Goal: Transaction & Acquisition: Purchase product/service

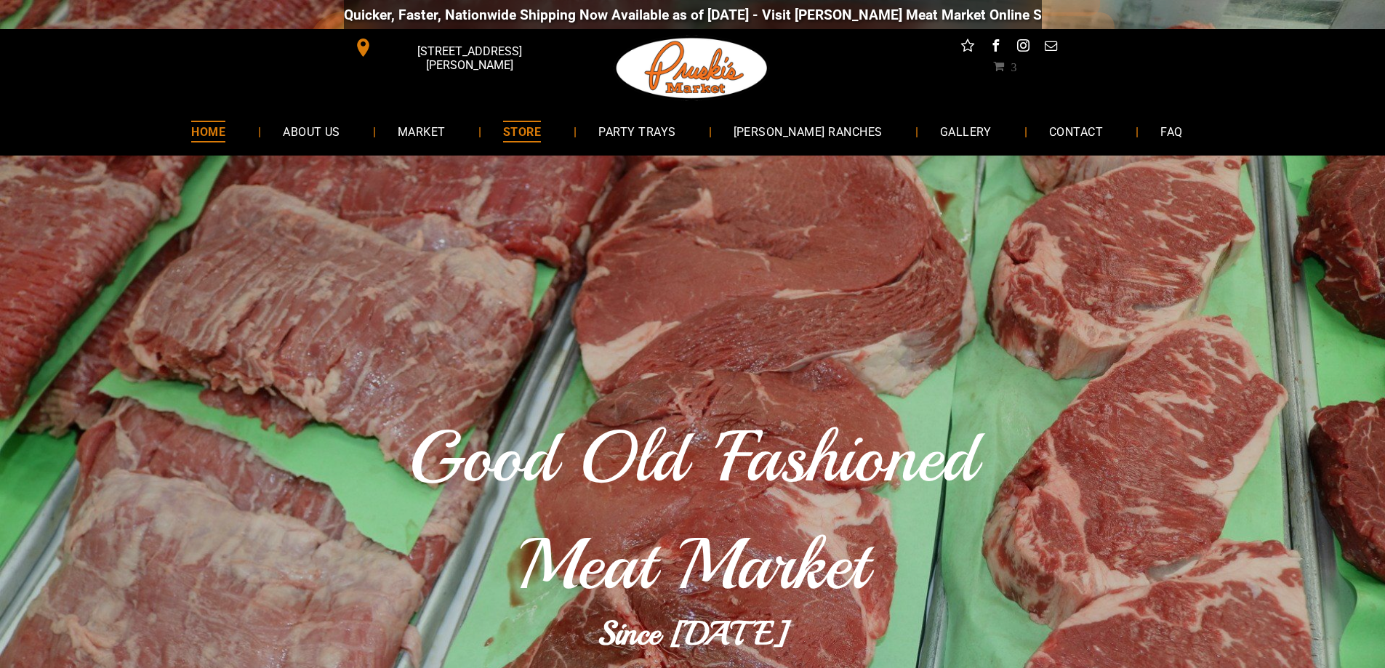
click at [541, 134] on span "STORE" at bounding box center [522, 131] width 38 height 21
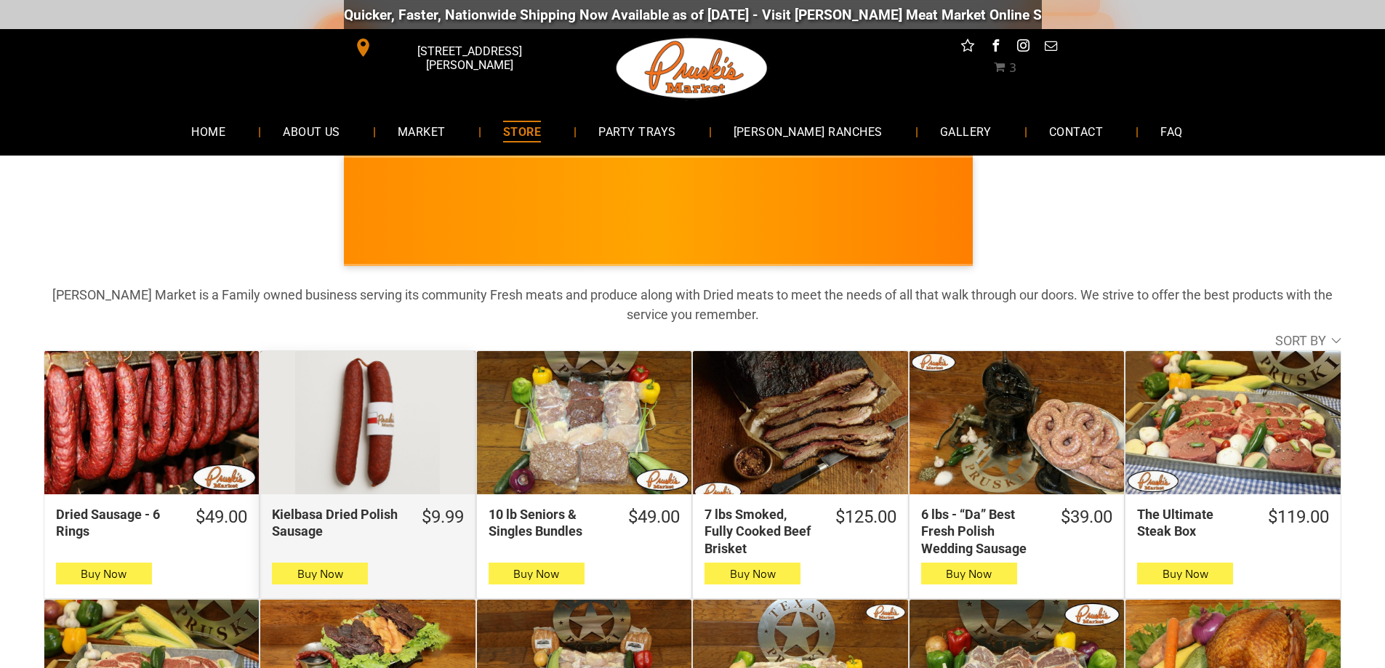
click at [335, 410] on div "Kielbasa Dried Polish Sausage" at bounding box center [367, 422] width 214 height 143
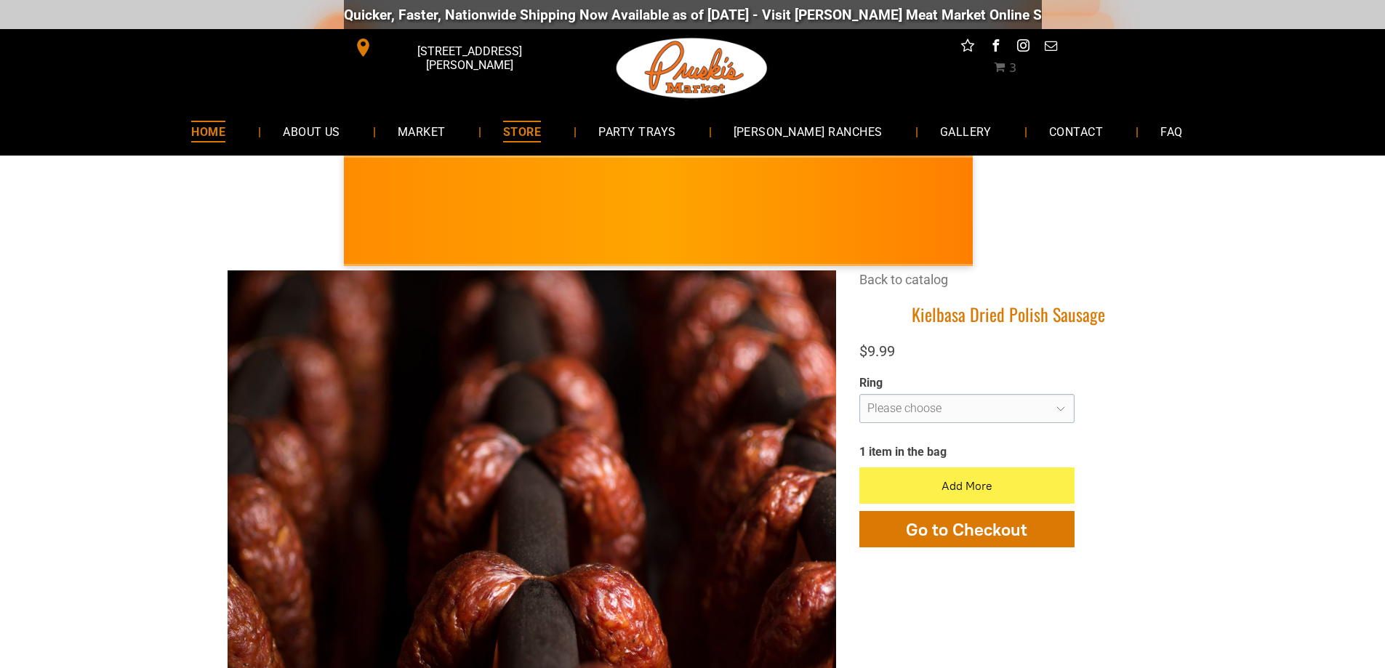
click at [224, 132] on span "HOME" at bounding box center [208, 131] width 34 height 21
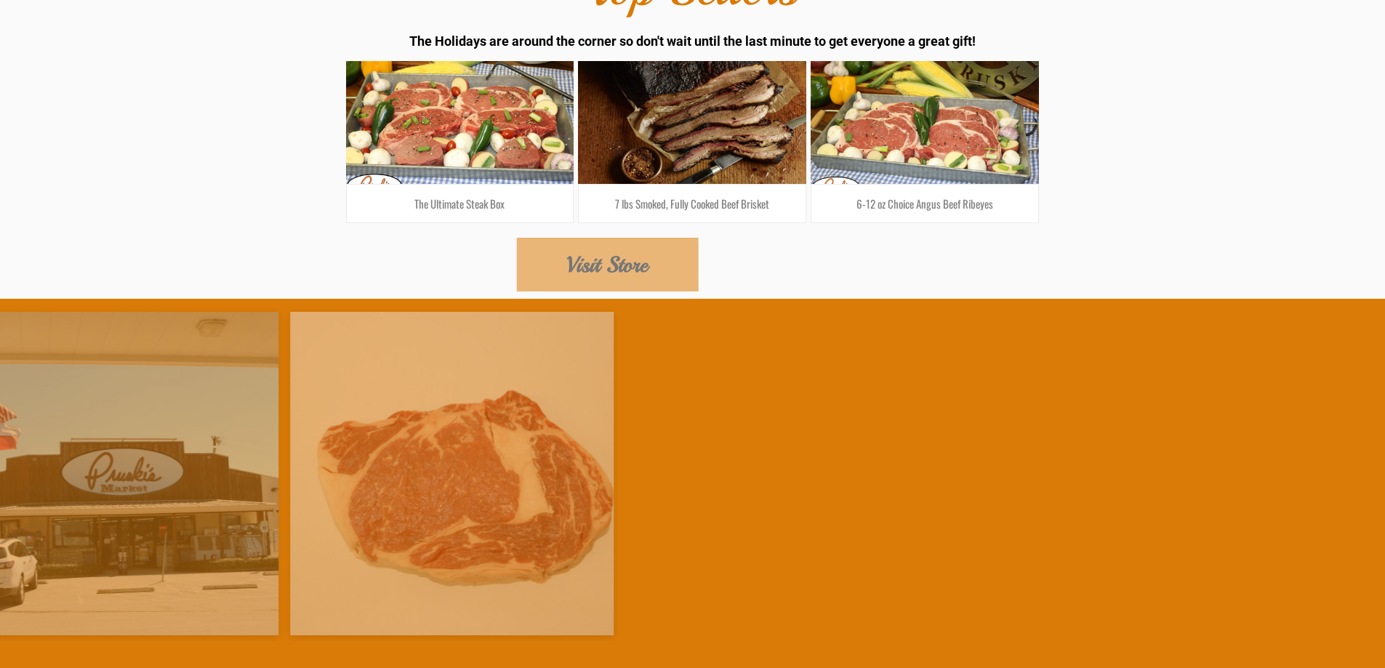
scroll to position [2610, 0]
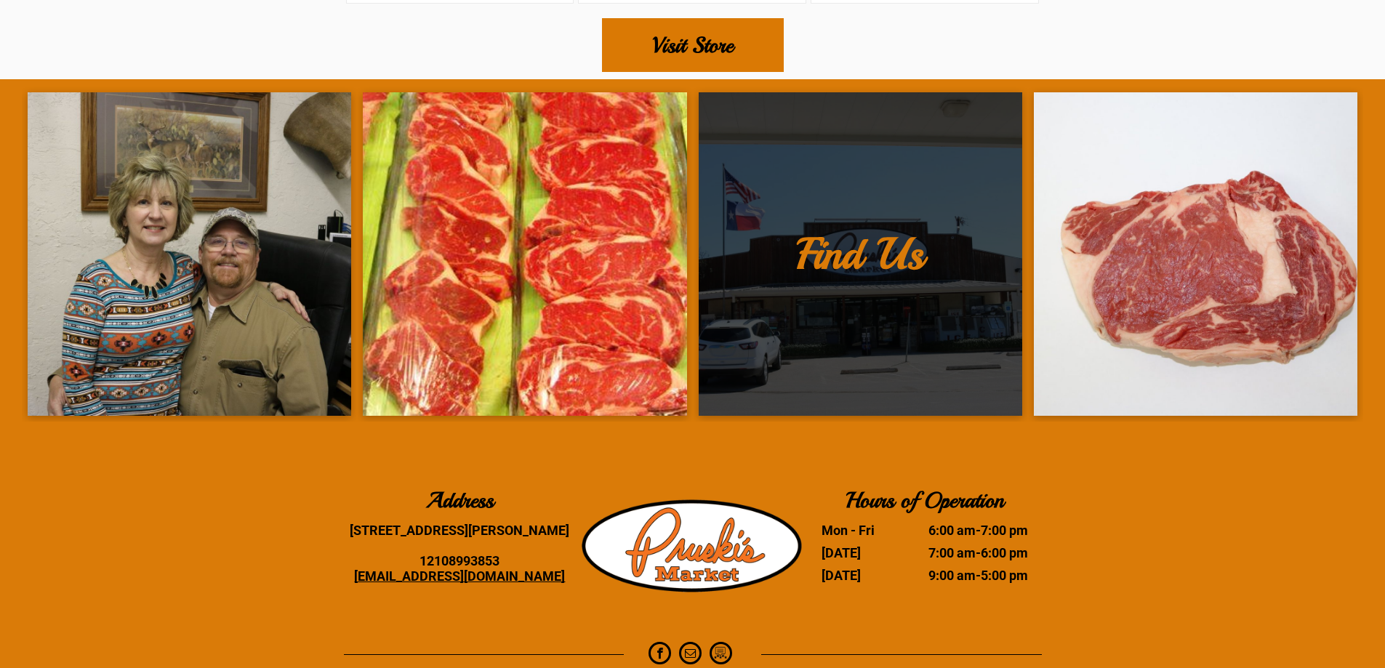
click at [880, 159] on link at bounding box center [859, 253] width 323 height 323
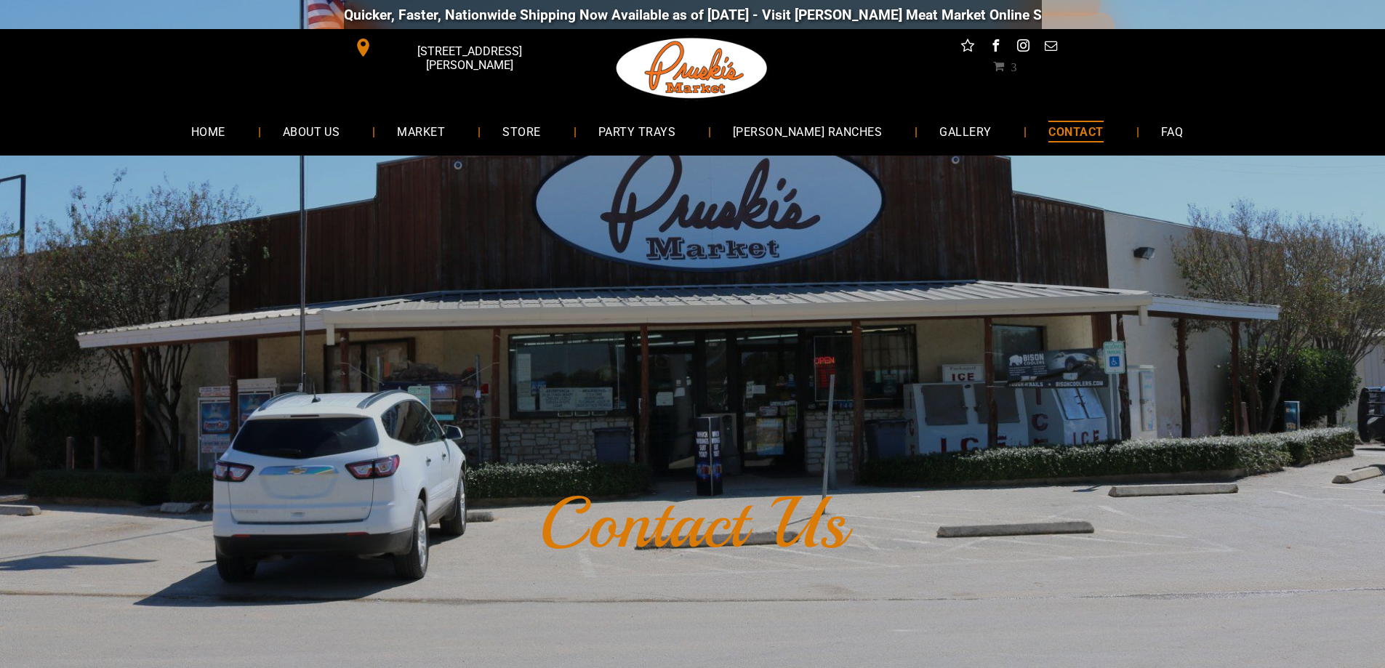
click at [709, 281] on div "Contact Us" at bounding box center [692, 515] width 1385 height 718
drag, startPoint x: 709, startPoint y: 281, endPoint x: 643, endPoint y: 282, distance: 66.1
click at [643, 282] on div "Contact Us" at bounding box center [692, 515] width 1385 height 718
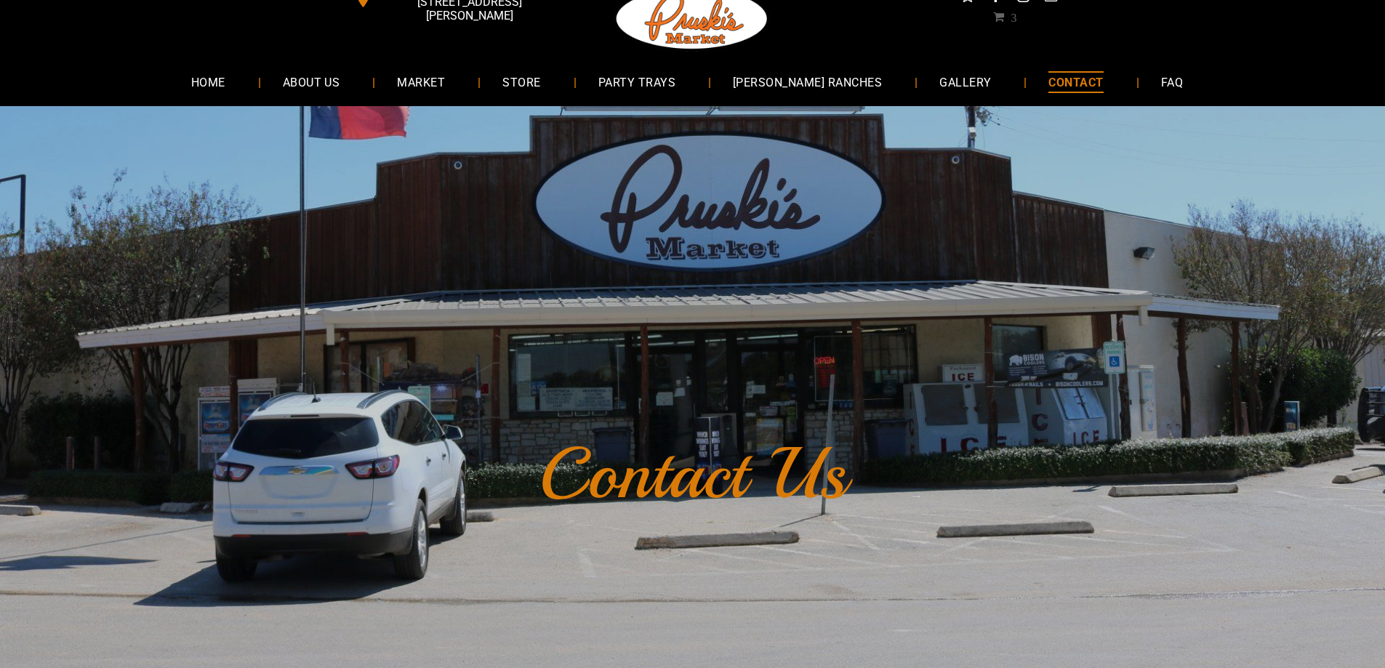
scroll to position [73, 0]
